Goal: Task Accomplishment & Management: Manage account settings

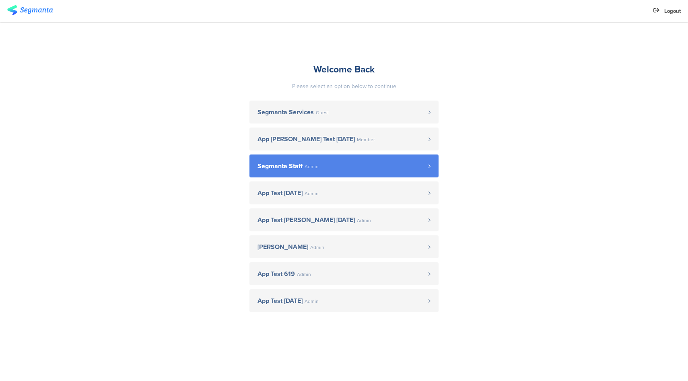
click at [296, 167] on span "Segmanta Staff" at bounding box center [280, 166] width 45 height 6
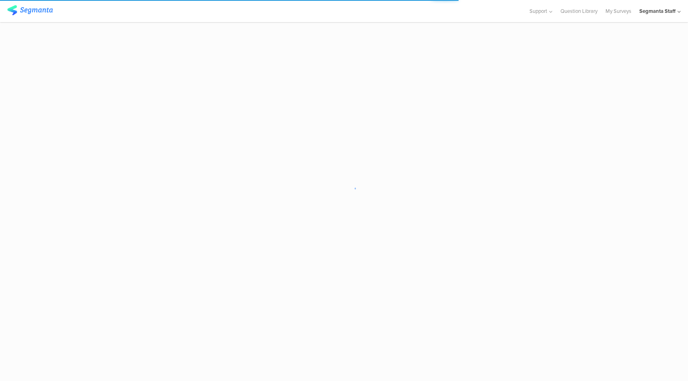
click at [666, 14] on div "Segmanta Staff" at bounding box center [657, 11] width 36 height 8
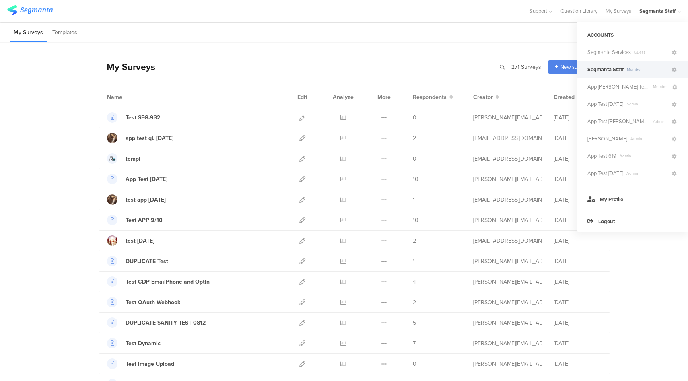
click at [399, 13] on div at bounding box center [264, 10] width 514 height 13
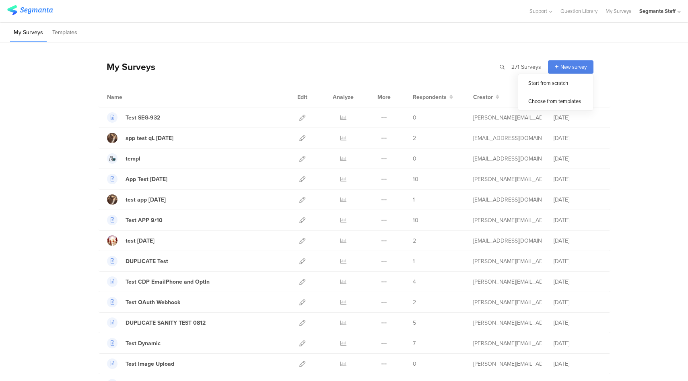
click at [569, 64] on span "New survey" at bounding box center [574, 67] width 26 height 8
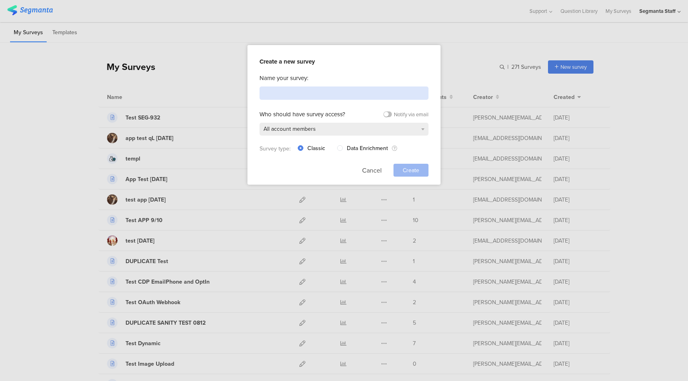
click at [333, 97] on input at bounding box center [344, 93] width 169 height 13
type input "Test"
click at [405, 167] on span "Create" at bounding box center [411, 170] width 17 height 8
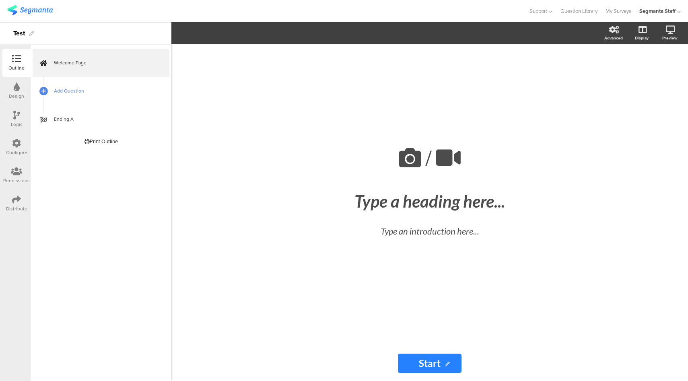
click at [99, 99] on link "Add Question" at bounding box center [101, 91] width 137 height 28
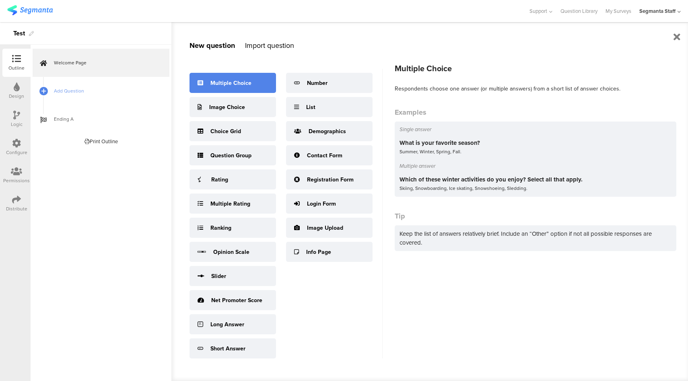
click at [203, 82] on icon at bounding box center [201, 83] width 6 height 6
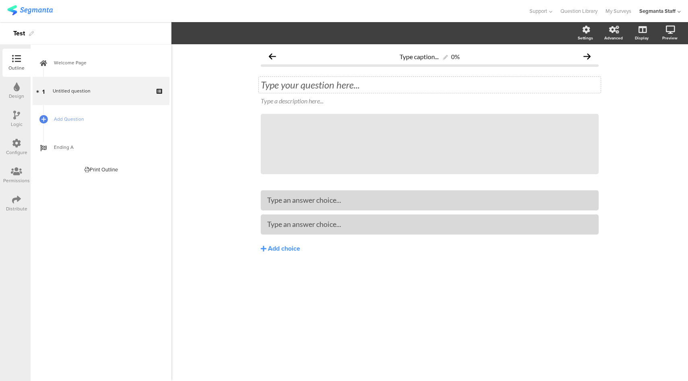
click at [291, 82] on div "Type your question here..." at bounding box center [430, 85] width 342 height 16
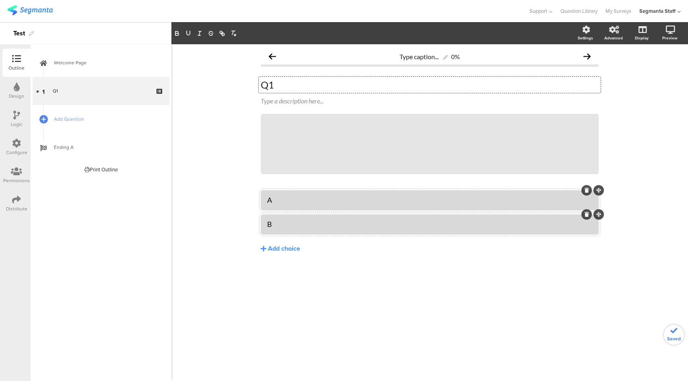
click at [19, 203] on icon at bounding box center [16, 199] width 9 height 9
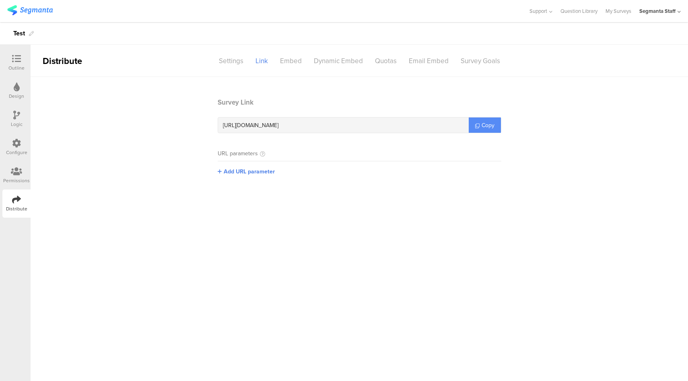
click at [476, 124] on icon at bounding box center [477, 126] width 4 height 4
click at [615, 11] on link "My Surveys" at bounding box center [619, 11] width 26 height 22
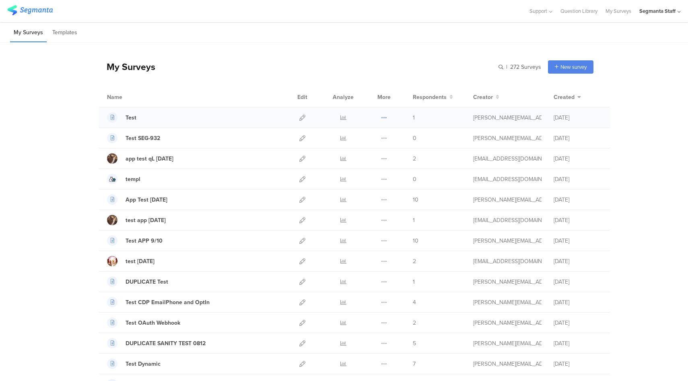
click at [383, 116] on icon at bounding box center [384, 118] width 6 height 6
click at [340, 120] on icon at bounding box center [343, 118] width 6 height 6
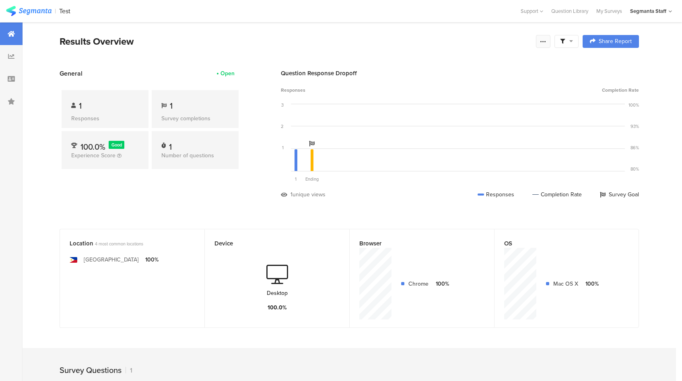
click at [547, 47] on div at bounding box center [543, 41] width 14 height 13
click at [457, 144] on div "Purge results" at bounding box center [489, 141] width 129 height 18
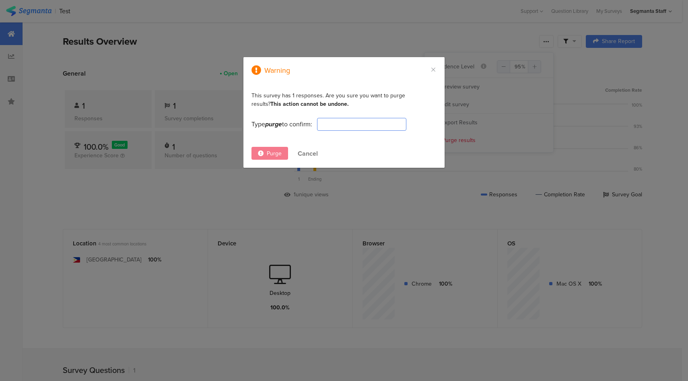
click at [335, 125] on input "dialog" at bounding box center [361, 124] width 89 height 13
type input "purge"
click at [280, 152] on span "Purge" at bounding box center [274, 153] width 15 height 8
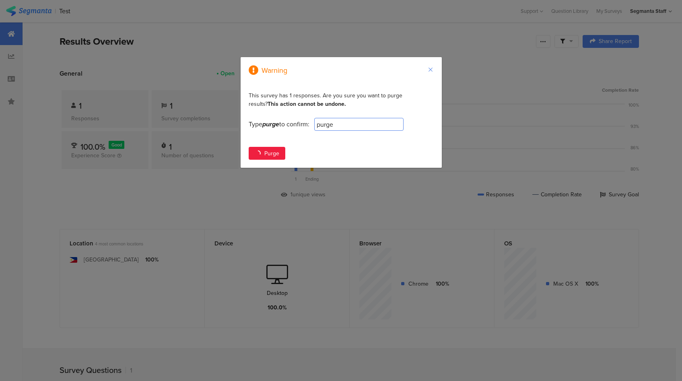
click at [429, 70] on icon "Close" at bounding box center [430, 69] width 6 height 6
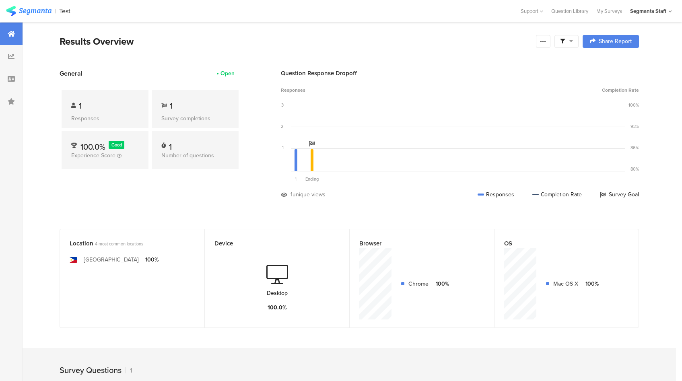
click at [536, 39] on div "Results Overview Confidence Level 95 % Preview survey Edit survey Export Result…" at bounding box center [350, 41] width 580 height 14
click at [540, 41] on div at bounding box center [543, 41] width 14 height 13
click at [454, 145] on div "Purge results" at bounding box center [489, 141] width 129 height 18
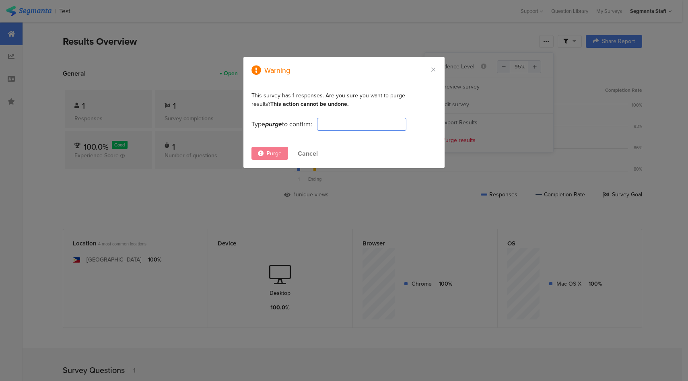
drag, startPoint x: 345, startPoint y: 128, endPoint x: 334, endPoint y: 126, distance: 10.6
click at [345, 128] on input "dialog" at bounding box center [361, 124] width 89 height 13
type input "purge"
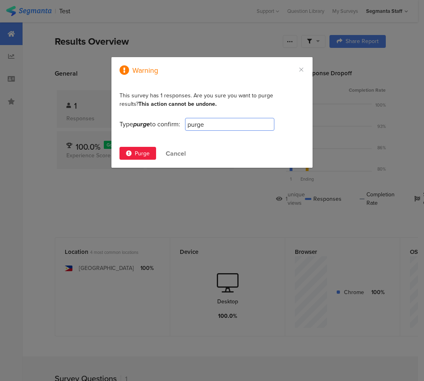
click at [138, 154] on span "Purge" at bounding box center [142, 153] width 15 height 8
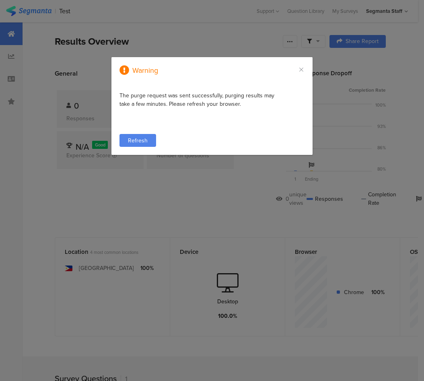
click at [136, 140] on span "Refresh" at bounding box center [138, 140] width 20 height 8
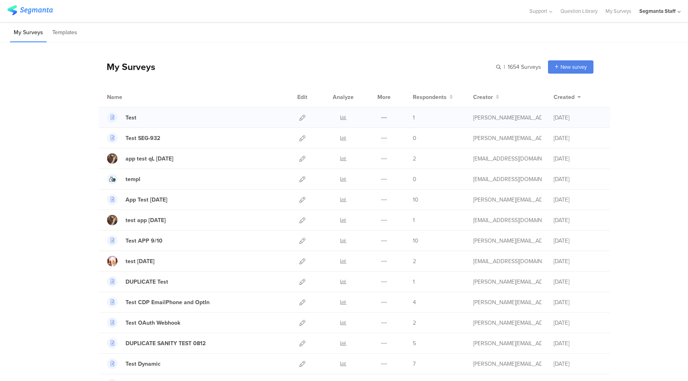
click at [381, 117] on icon at bounding box center [384, 118] width 6 height 6
click at [373, 168] on button "Delete" at bounding box center [368, 167] width 44 height 14
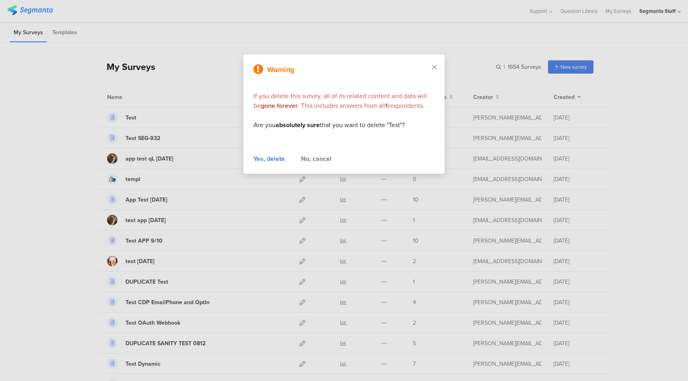
click at [279, 160] on div "Yes, delete" at bounding box center [269, 159] width 31 height 10
